Goal: Information Seeking & Learning: Learn about a topic

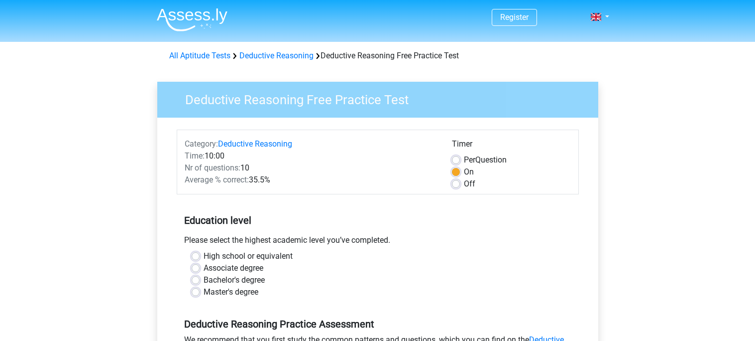
click at [461, 161] on div "Per Question" at bounding box center [511, 160] width 119 height 12
click at [464, 160] on label "Per Question" at bounding box center [485, 160] width 43 height 12
click at [457, 160] on input "Per Question" at bounding box center [456, 159] width 8 height 10
radio input "true"
click at [464, 171] on label "On" at bounding box center [469, 172] width 10 height 12
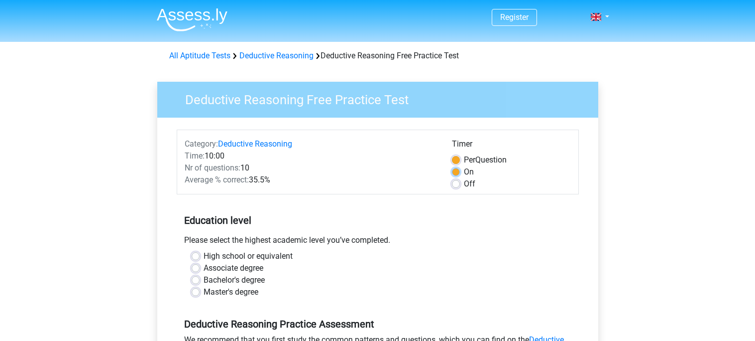
click at [456, 171] on input "On" at bounding box center [456, 171] width 8 height 10
radio input "true"
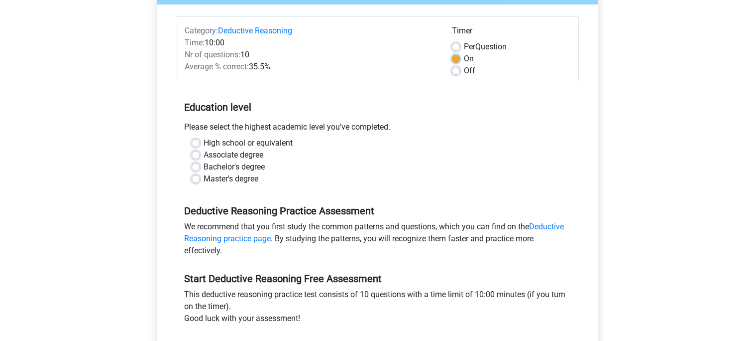
scroll to position [116, 0]
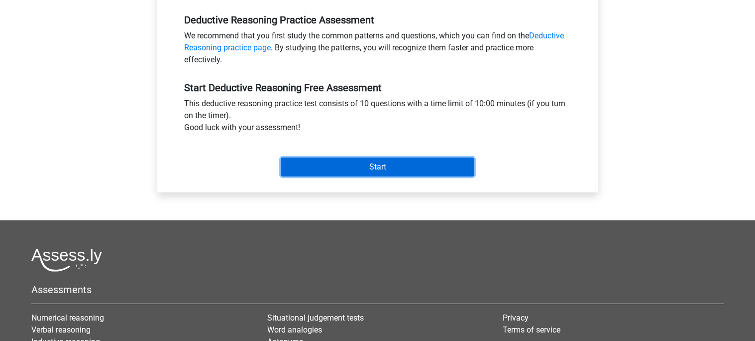
click at [328, 172] on input "Start" at bounding box center [378, 166] width 194 height 19
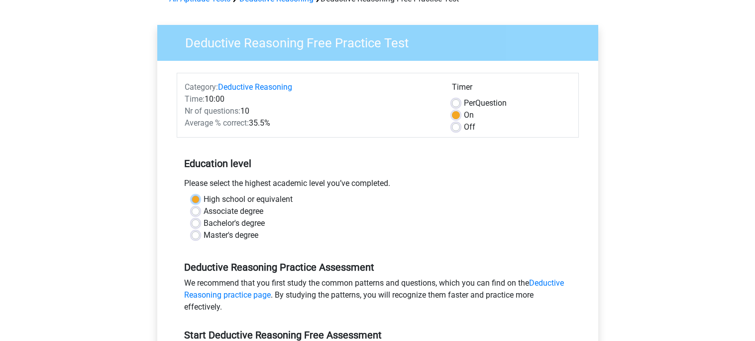
scroll to position [55, 0]
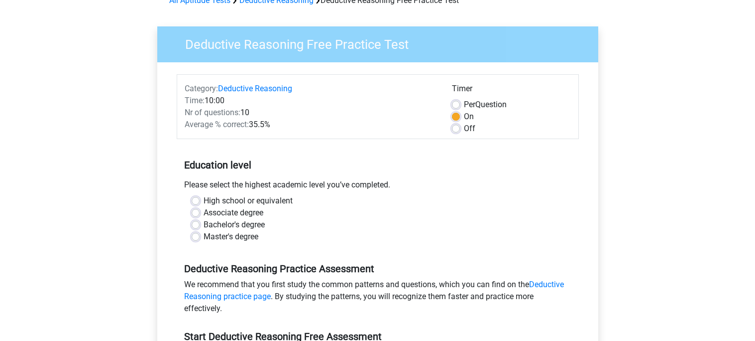
click at [204, 198] on label "High school or equivalent" at bounding box center [248, 201] width 89 height 12
click at [195, 198] on input "High school or equivalent" at bounding box center [196, 200] width 8 height 10
radio input "true"
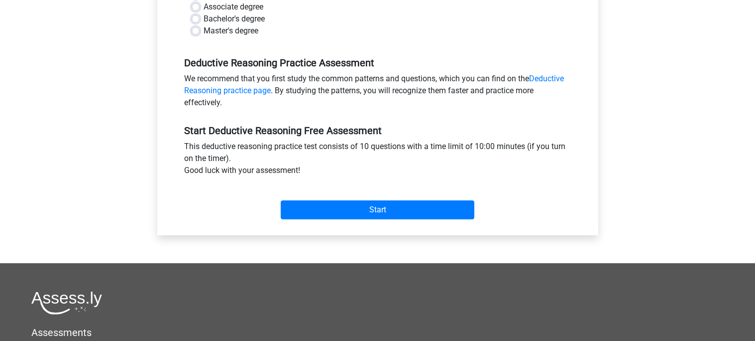
scroll to position [264, 0]
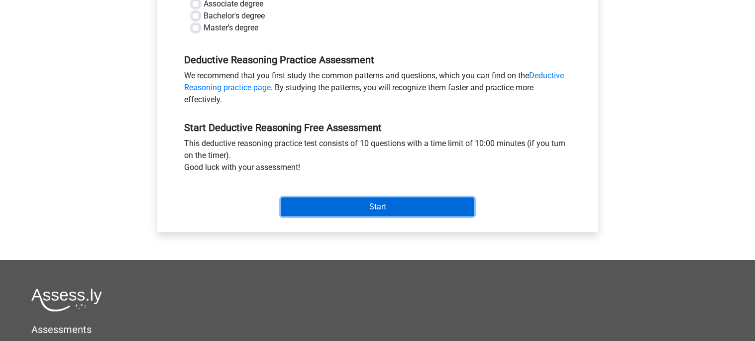
click at [343, 210] on input "Start" at bounding box center [378, 206] width 194 height 19
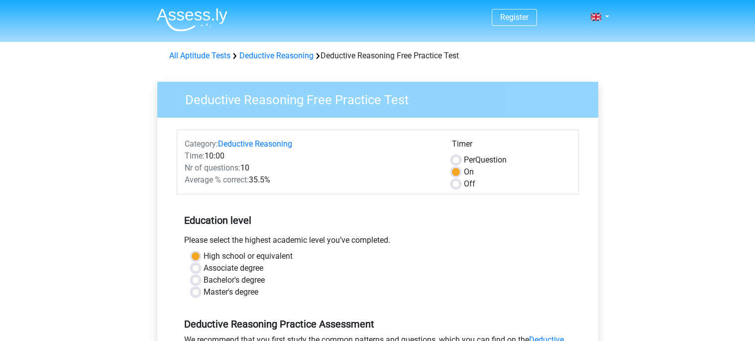
scroll to position [446, 0]
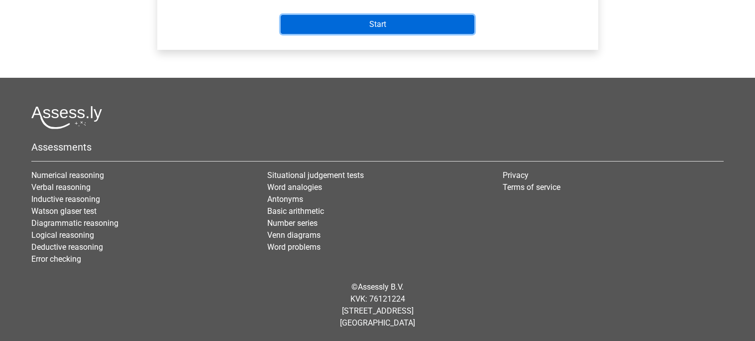
click at [334, 27] on input "Start" at bounding box center [378, 24] width 194 height 19
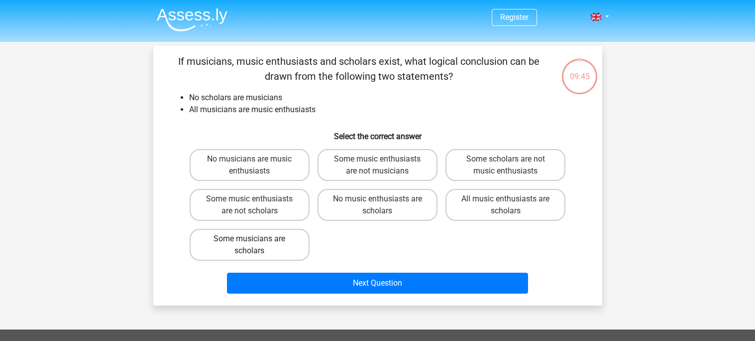
click at [281, 234] on label "Some musicians are scholars" at bounding box center [250, 245] width 120 height 32
click at [256, 238] on input "Some musicians are scholars" at bounding box center [252, 241] width 6 height 6
radio input "true"
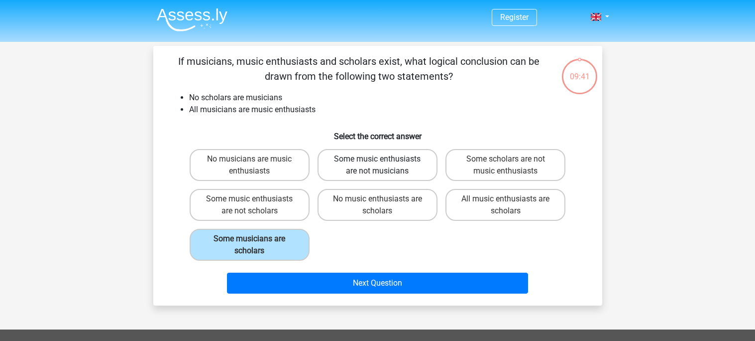
click at [360, 172] on label "Some music enthusiasts are not musicians" at bounding box center [378, 165] width 120 height 32
click at [377, 165] on input "Some music enthusiasts are not musicians" at bounding box center [380, 162] width 6 height 6
radio input "true"
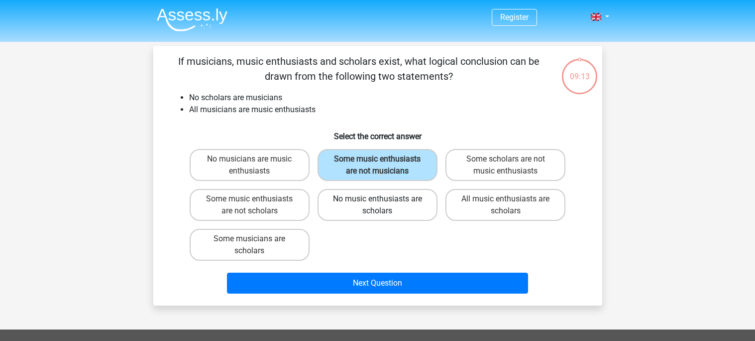
click at [331, 210] on label "No music enthusiasts are scholars" at bounding box center [378, 205] width 120 height 32
click at [377, 205] on input "No music enthusiasts are scholars" at bounding box center [380, 202] width 6 height 6
radio input "true"
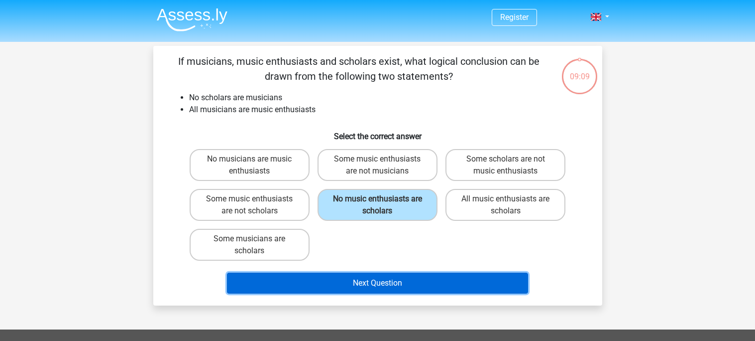
click at [371, 275] on button "Next Question" at bounding box center [377, 282] width 301 height 21
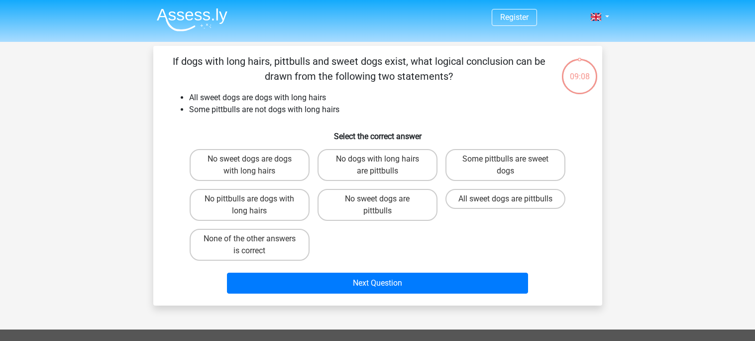
scroll to position [46, 0]
click at [542, 171] on label "Some pittbulls are sweet dogs" at bounding box center [506, 165] width 120 height 32
click at [512, 165] on input "Some pittbulls are sweet dogs" at bounding box center [509, 162] width 6 height 6
radio input "true"
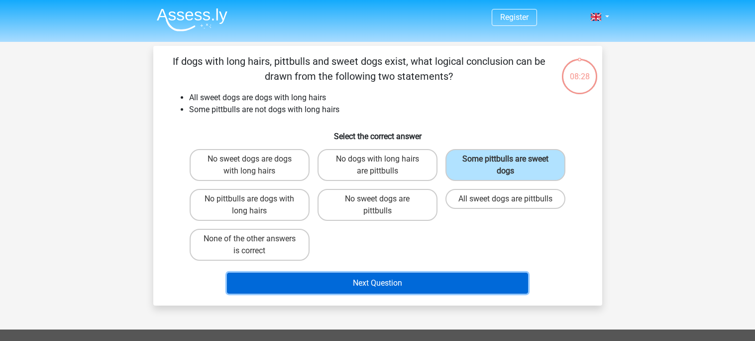
click at [414, 277] on button "Next Question" at bounding box center [377, 282] width 301 height 21
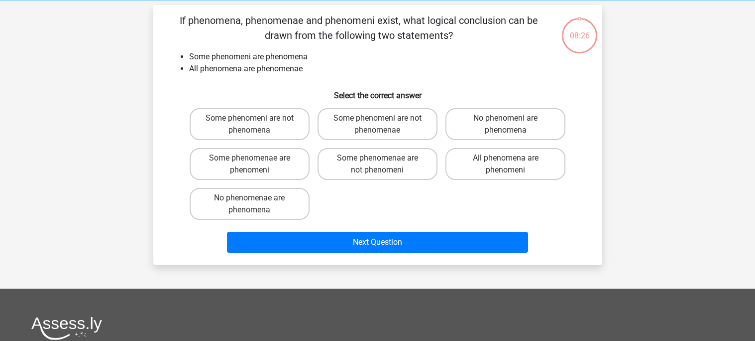
scroll to position [46, 0]
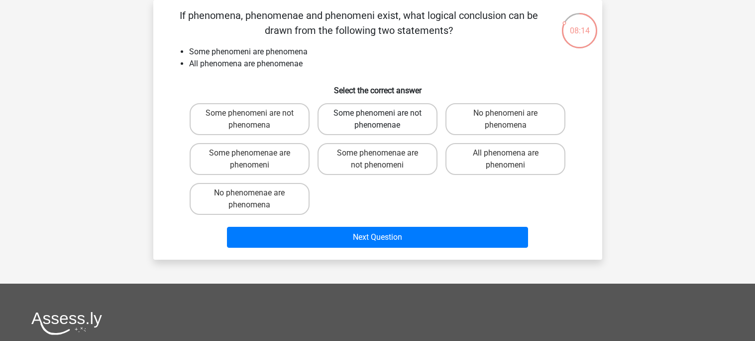
click at [398, 126] on label "Some phenomeni are not phenomenae" at bounding box center [378, 119] width 120 height 32
click at [384, 119] on input "Some phenomeni are not phenomenae" at bounding box center [380, 116] width 6 height 6
radio input "true"
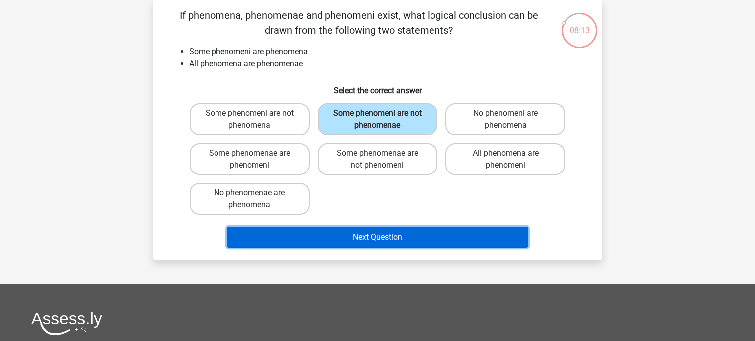
click at [362, 234] on button "Next Question" at bounding box center [377, 237] width 301 height 21
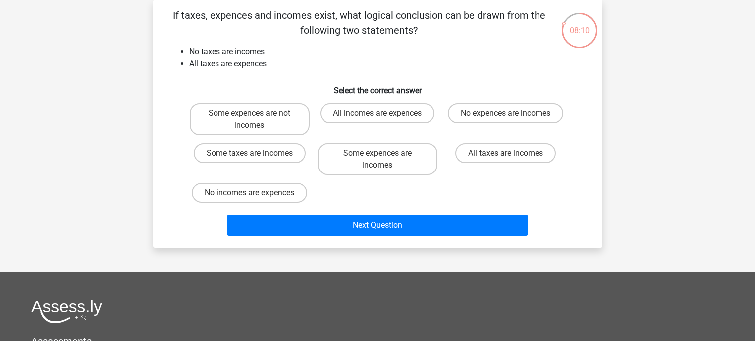
scroll to position [0, 0]
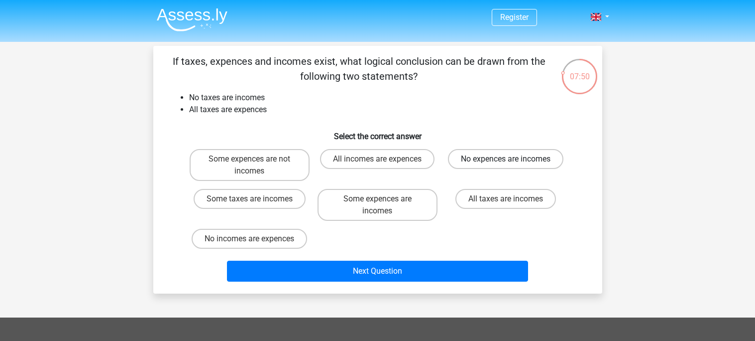
click at [475, 161] on label "No expences are incomes" at bounding box center [506, 159] width 116 height 20
click at [506, 161] on input "No expences are incomes" at bounding box center [509, 162] width 6 height 6
radio input "true"
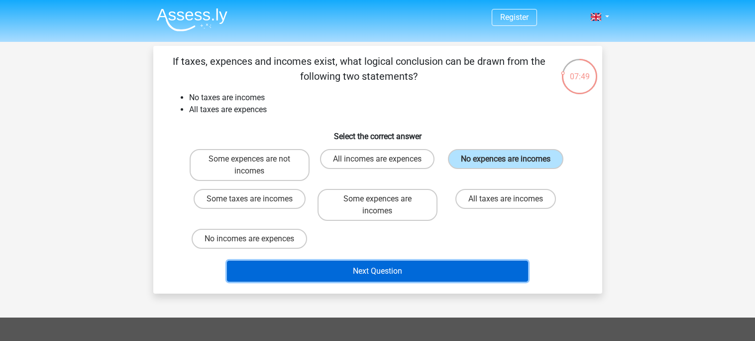
click at [409, 270] on button "Next Question" at bounding box center [377, 270] width 301 height 21
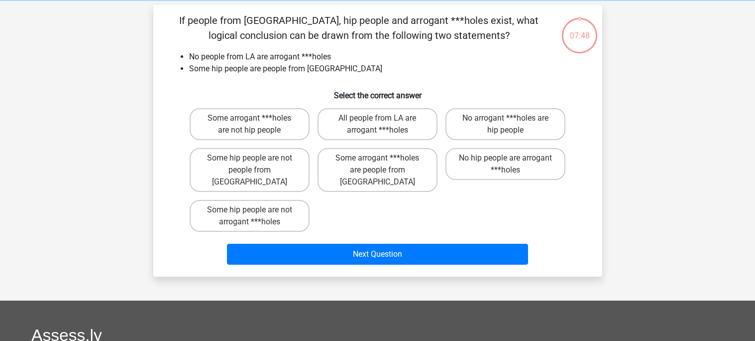
scroll to position [46, 0]
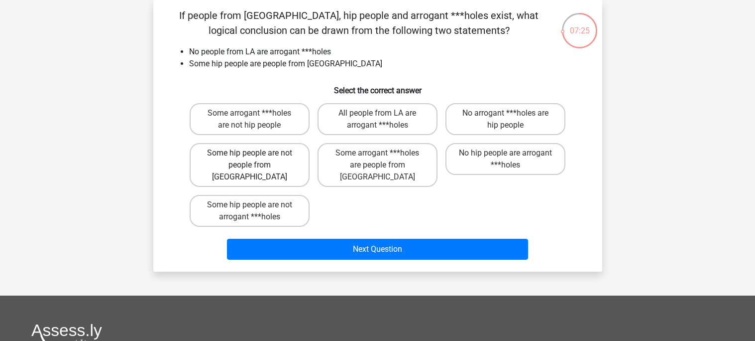
click at [277, 166] on label "Some hip people are not people from LA" at bounding box center [250, 165] width 120 height 44
click at [256, 159] on input "Some hip people are not people from LA" at bounding box center [252, 156] width 6 height 6
radio input "true"
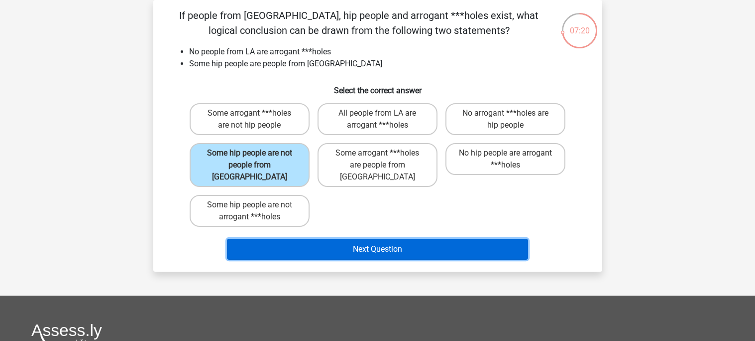
click at [369, 238] on button "Next Question" at bounding box center [377, 248] width 301 height 21
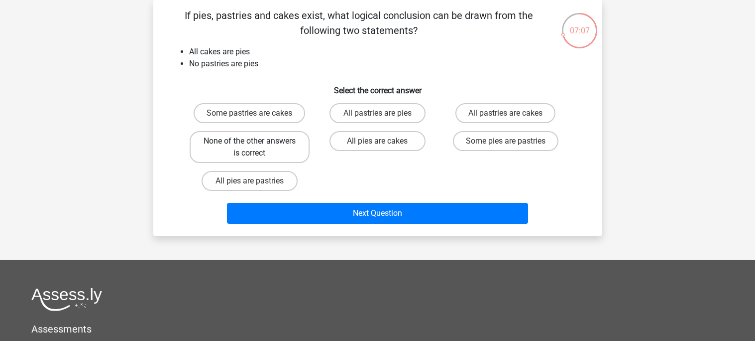
click at [265, 146] on label "None of the other answers is correct" at bounding box center [250, 147] width 120 height 32
click at [256, 146] on input "None of the other answers is correct" at bounding box center [252, 144] width 6 height 6
radio input "true"
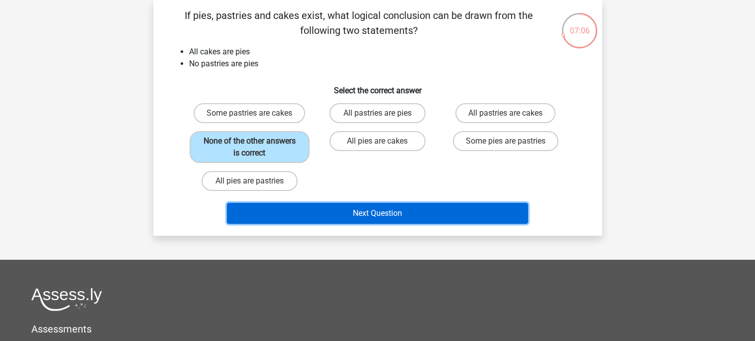
click at [338, 207] on button "Next Question" at bounding box center [377, 213] width 301 height 21
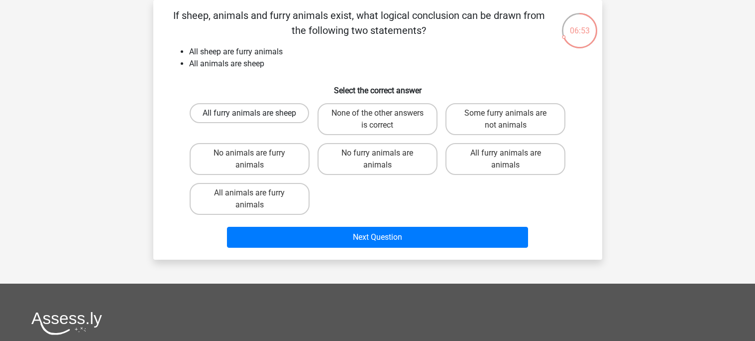
click at [252, 119] on label "All furry animals are sheep" at bounding box center [249, 113] width 119 height 20
click at [252, 119] on input "All furry animals are sheep" at bounding box center [252, 116] width 6 height 6
radio input "true"
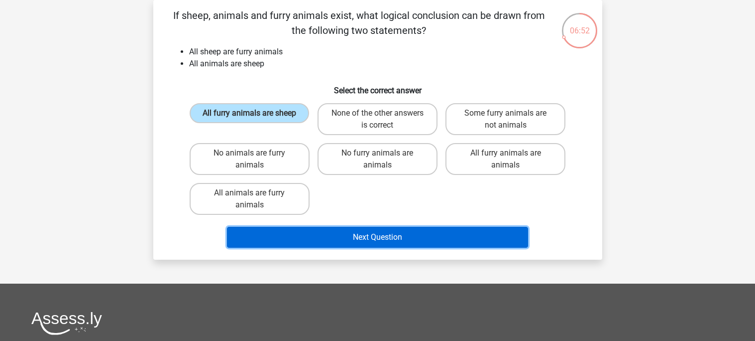
click at [390, 229] on button "Next Question" at bounding box center [377, 237] width 301 height 21
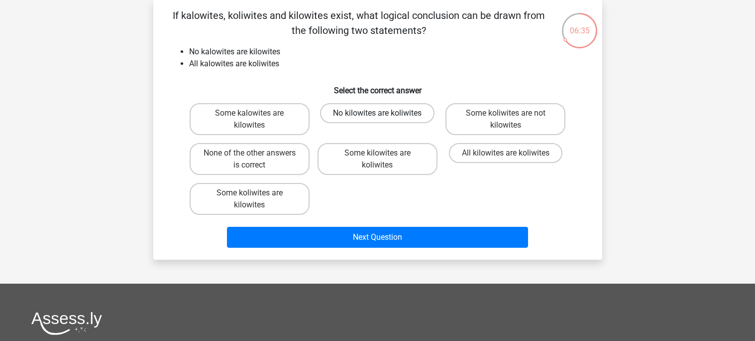
click at [380, 122] on label "No kilowites are koliwites" at bounding box center [377, 113] width 115 height 20
click at [380, 119] on input "No kilowites are koliwites" at bounding box center [380, 116] width 6 height 6
radio input "true"
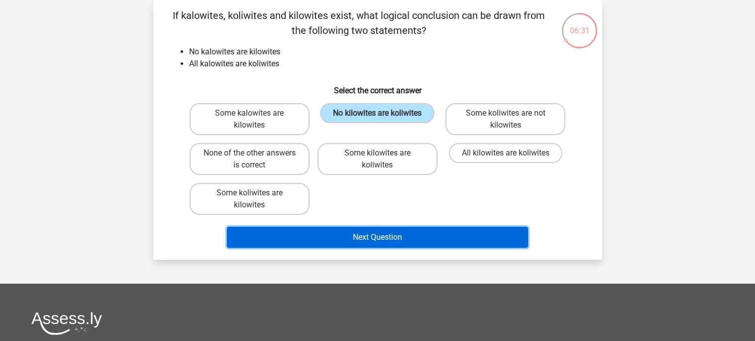
click at [360, 234] on button "Next Question" at bounding box center [377, 237] width 301 height 21
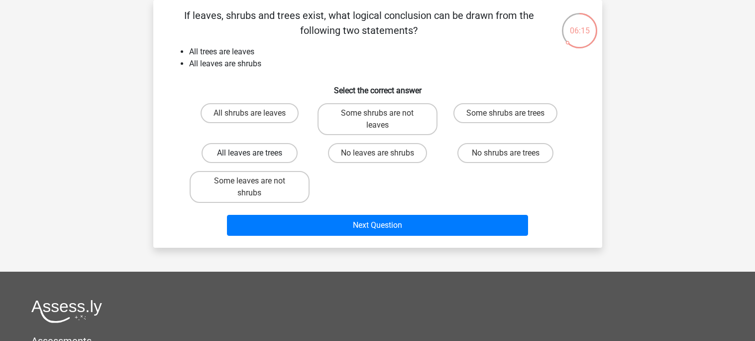
click at [279, 152] on label "All leaves are trees" at bounding box center [250, 153] width 96 height 20
click at [256, 153] on input "All leaves are trees" at bounding box center [252, 156] width 6 height 6
radio input "true"
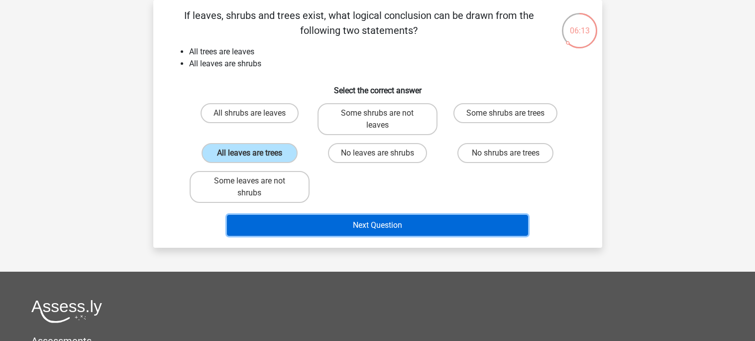
click at [345, 224] on button "Next Question" at bounding box center [377, 225] width 301 height 21
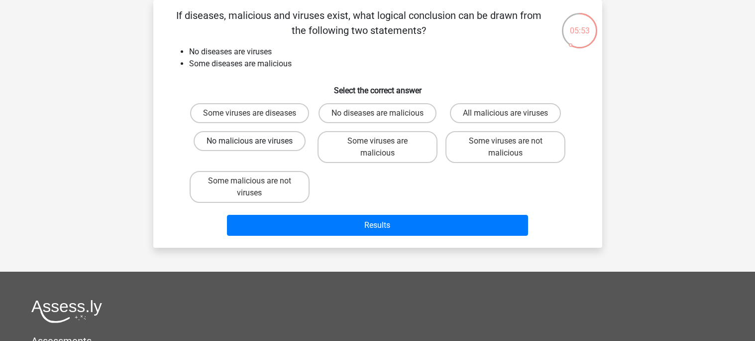
click at [273, 146] on label "No malicious are viruses" at bounding box center [250, 141] width 112 height 20
click at [256, 146] on input "No malicious are viruses" at bounding box center [252, 144] width 6 height 6
radio input "true"
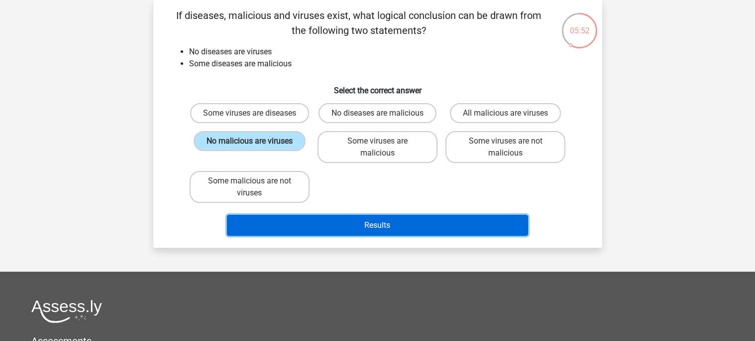
click at [355, 225] on button "Results" at bounding box center [377, 225] width 301 height 21
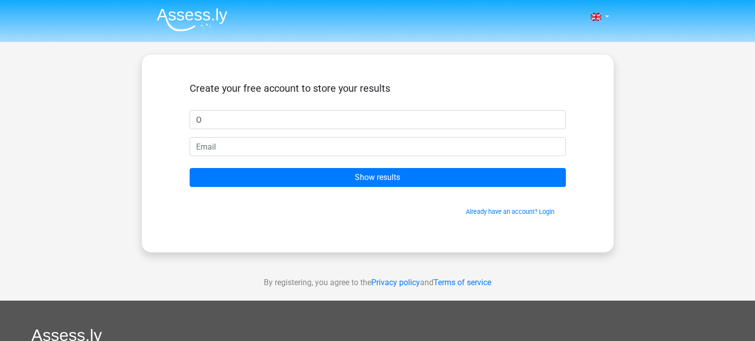
type input "O"
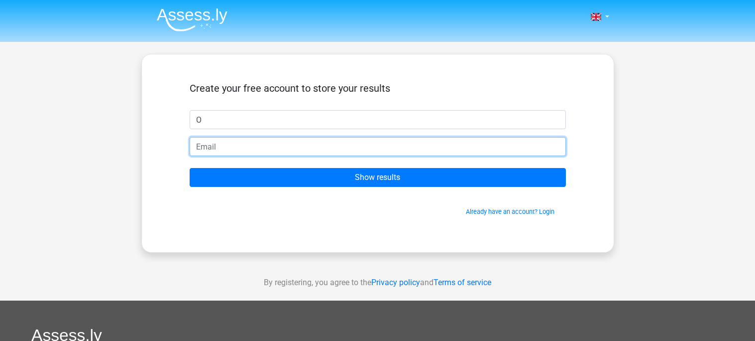
click at [237, 143] on input "email" at bounding box center [378, 146] width 376 height 19
type input "orlandogmartinez408@gmail.com"
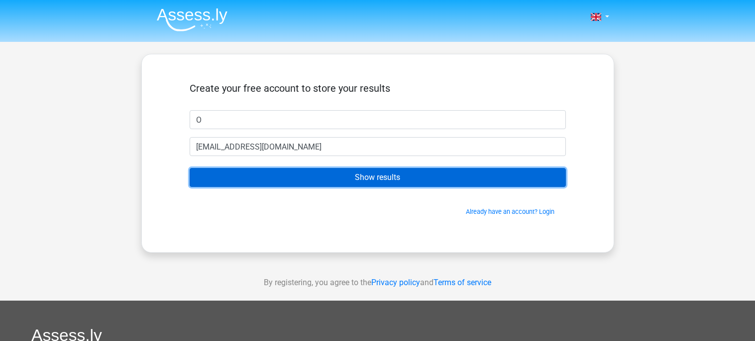
click at [299, 174] on input "Show results" at bounding box center [378, 177] width 376 height 19
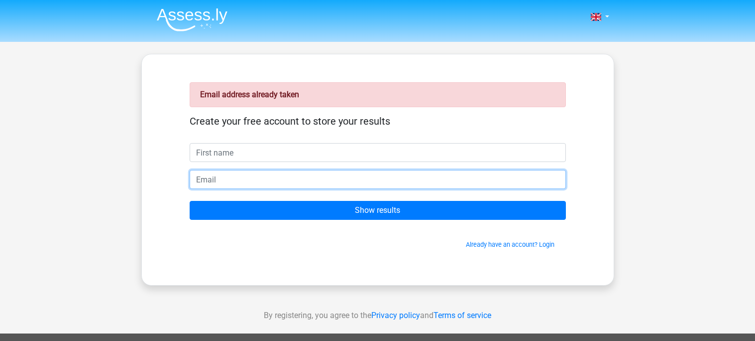
click at [268, 180] on input "email" at bounding box center [378, 179] width 376 height 19
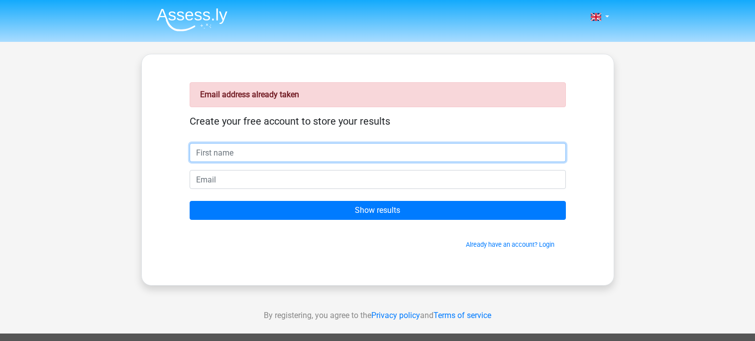
click at [233, 152] on input "text" at bounding box center [378, 152] width 376 height 19
type input "orlando"
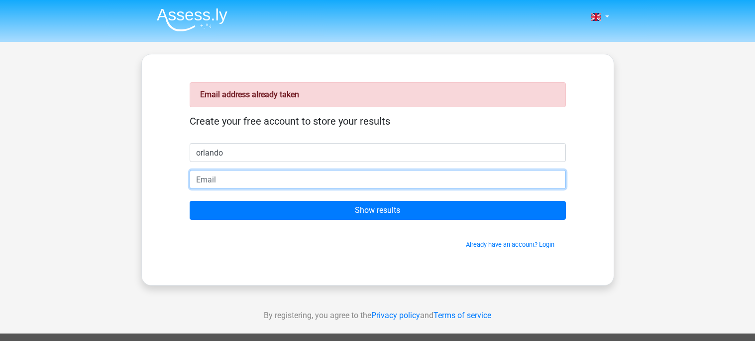
click at [244, 181] on input "email" at bounding box center [378, 179] width 376 height 19
type input "o"
type input "[EMAIL_ADDRESS][DOMAIN_NAME]"
click at [190, 201] on input "Show results" at bounding box center [378, 210] width 376 height 19
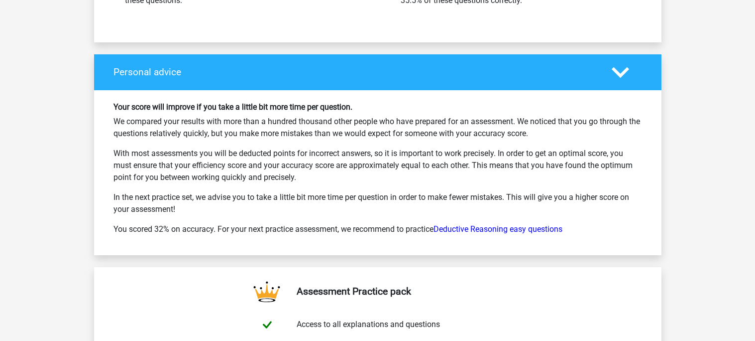
scroll to position [1427, 0]
